Goal: Contribute content: Add original content to the website for others to see

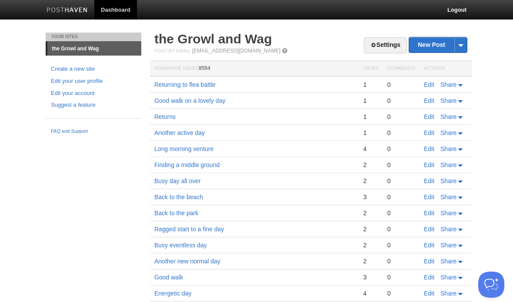
click at [439, 47] on link "New Post" at bounding box center [438, 44] width 58 height 15
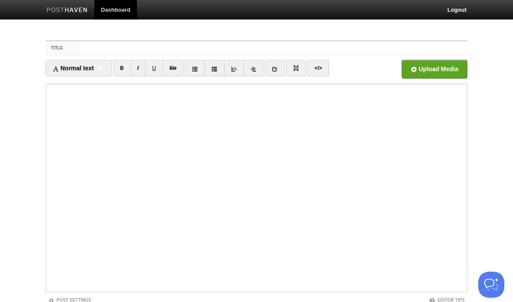
click at [70, 85] on iframe at bounding box center [257, 188] width 422 height 209
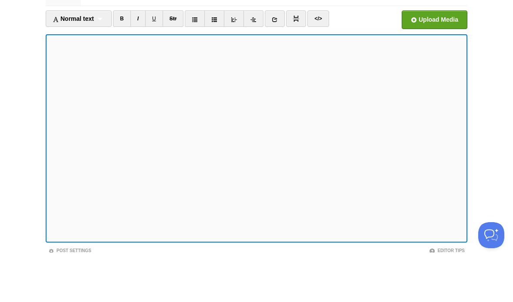
scroll to position [50, 0]
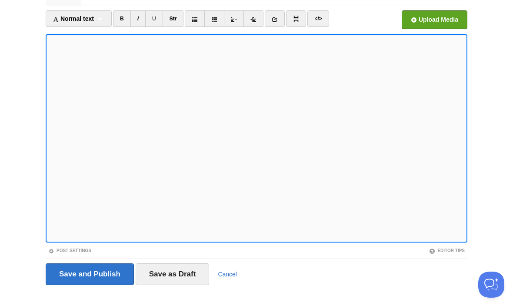
click at [232, 271] on link "Cancel" at bounding box center [227, 274] width 19 height 7
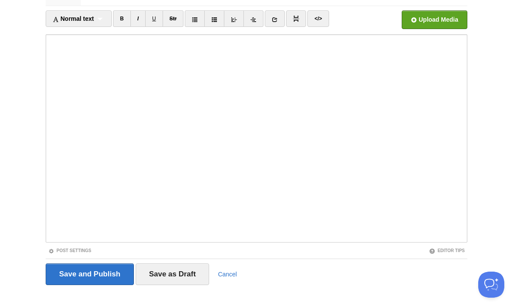
click at [235, 271] on link "Cancel" at bounding box center [227, 274] width 19 height 7
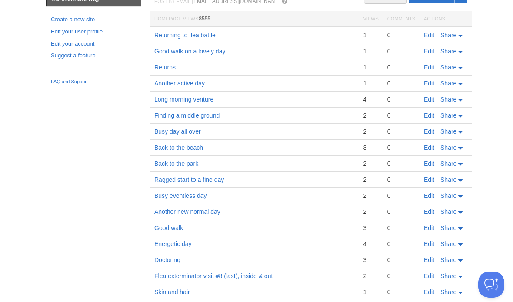
click at [424, 37] on link "Edit" at bounding box center [429, 35] width 10 height 7
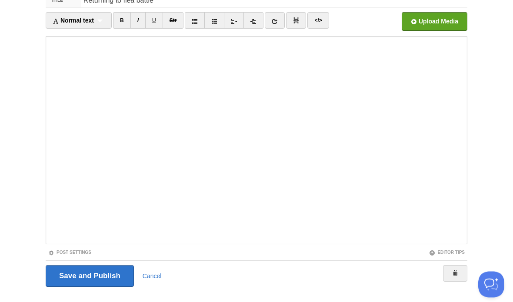
scroll to position [65, 0]
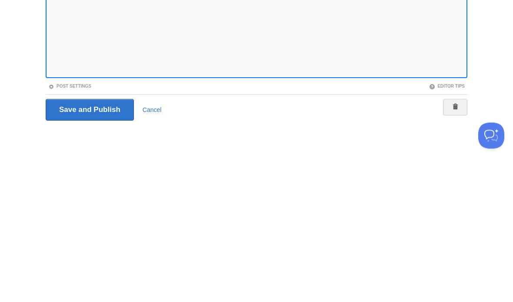
click at [182, 75] on iframe at bounding box center [257, 123] width 422 height 209
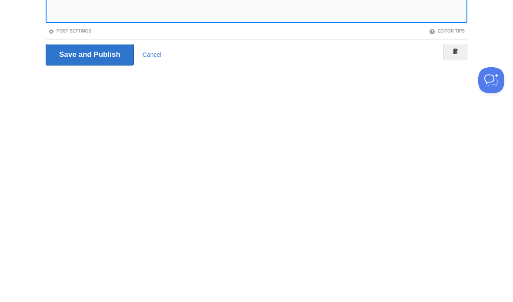
click at [61, 20] on iframe at bounding box center [257, 123] width 422 height 209
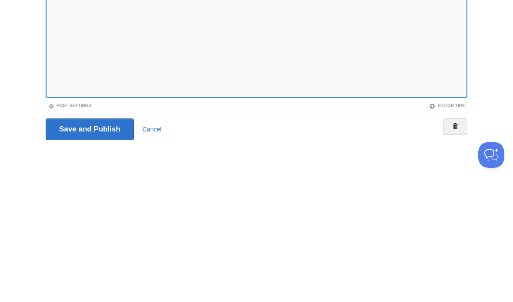
click at [323, 96] on iframe at bounding box center [257, 123] width 422 height 209
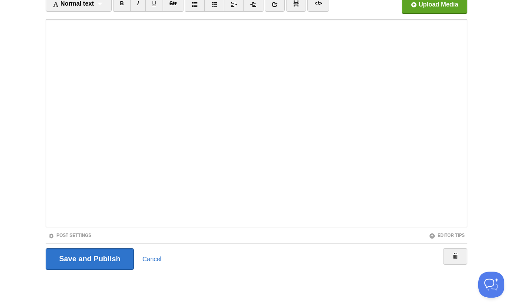
click at [106, 266] on input "Save and Publish" at bounding box center [90, 260] width 88 height 22
click at [104, 257] on input "Save and Publish" at bounding box center [90, 260] width 88 height 22
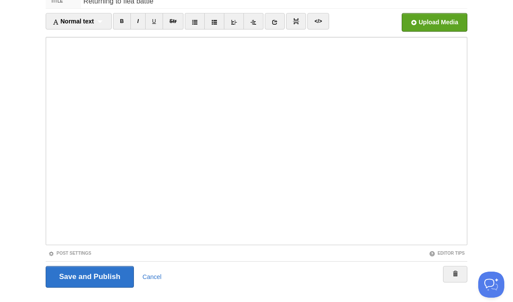
scroll to position [33, 0]
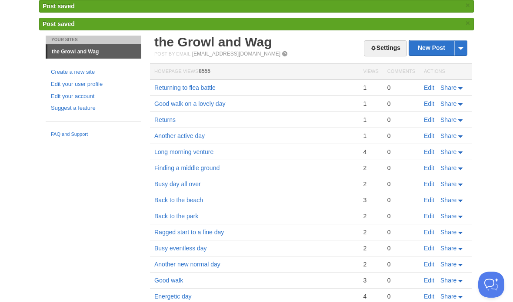
click at [435, 47] on link "New Post" at bounding box center [438, 47] width 58 height 15
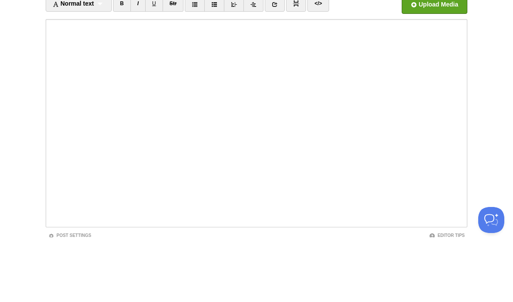
scroll to position [65, 0]
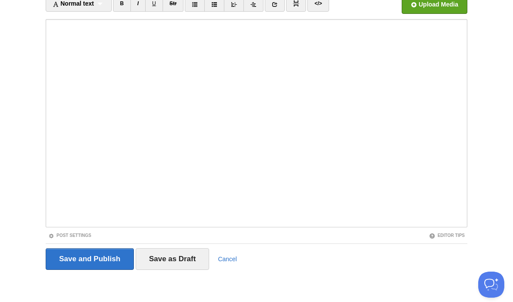
click at [108, 259] on input "Save and Publish" at bounding box center [90, 260] width 88 height 22
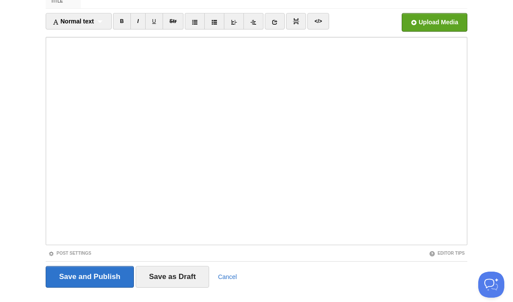
scroll to position [33, 0]
